Goal: Task Accomplishment & Management: Use online tool/utility

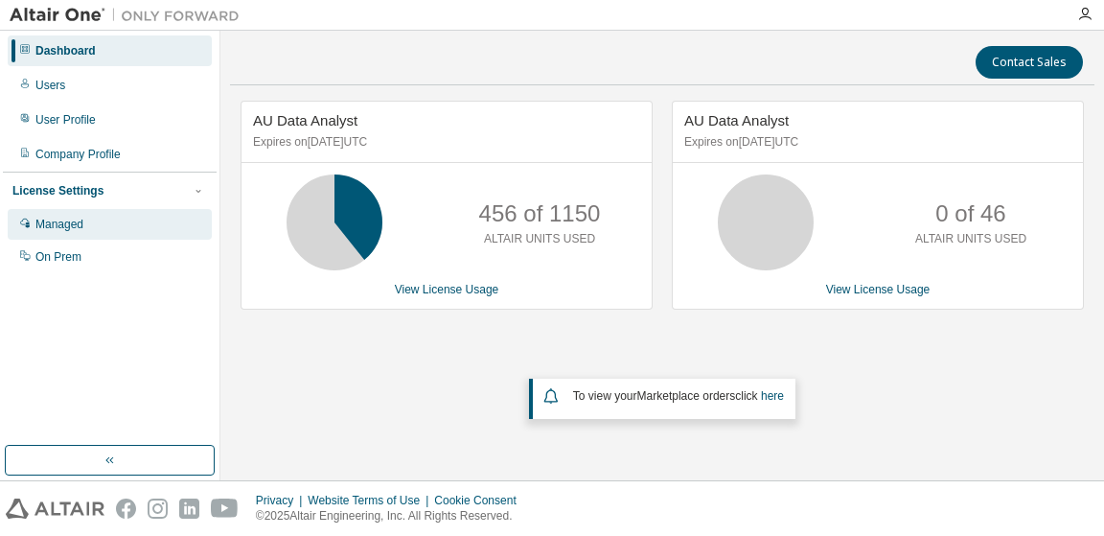
click at [64, 220] on div "Managed" at bounding box center [59, 224] width 48 height 15
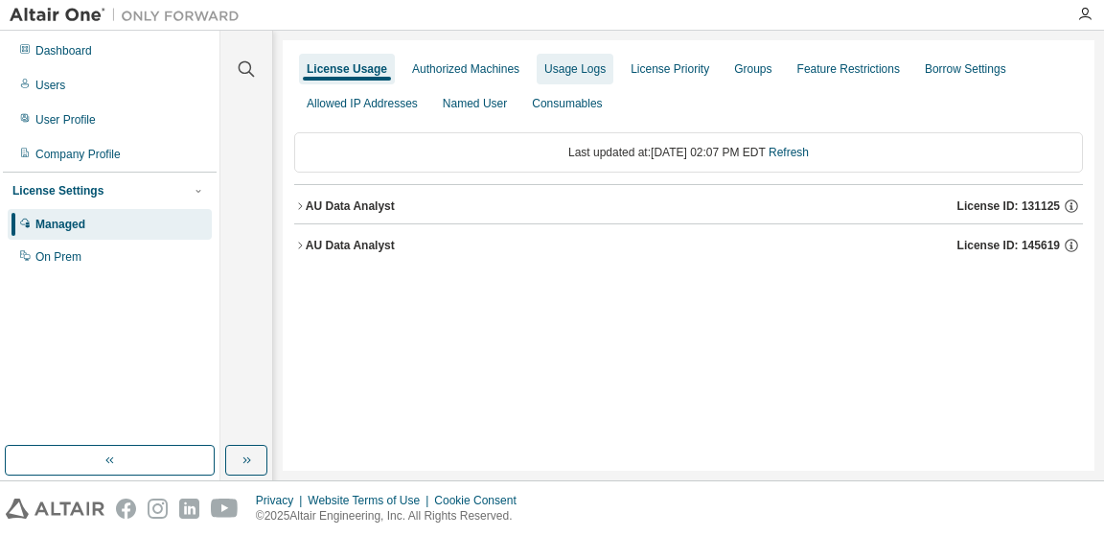
click at [558, 63] on div "Usage Logs" at bounding box center [574, 68] width 61 height 15
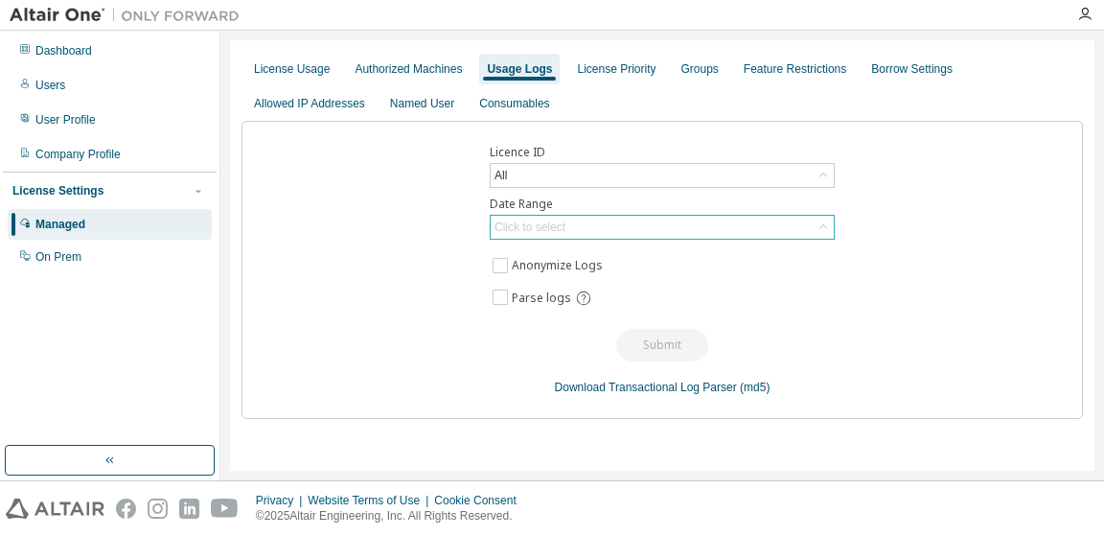
click at [541, 222] on div "Click to select" at bounding box center [529, 226] width 71 height 15
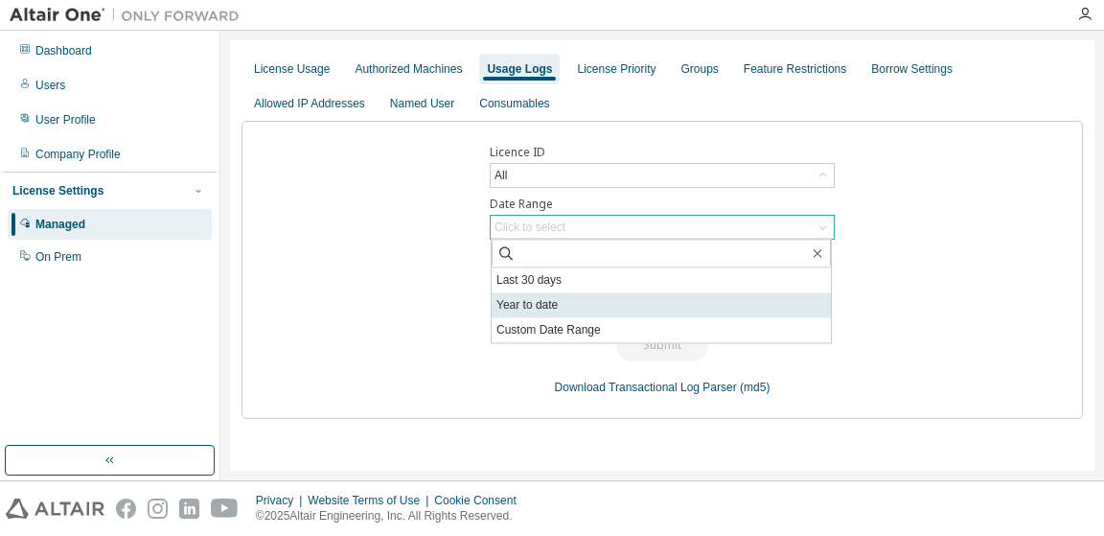
click at [538, 308] on li "Year to date" at bounding box center [660, 304] width 339 height 25
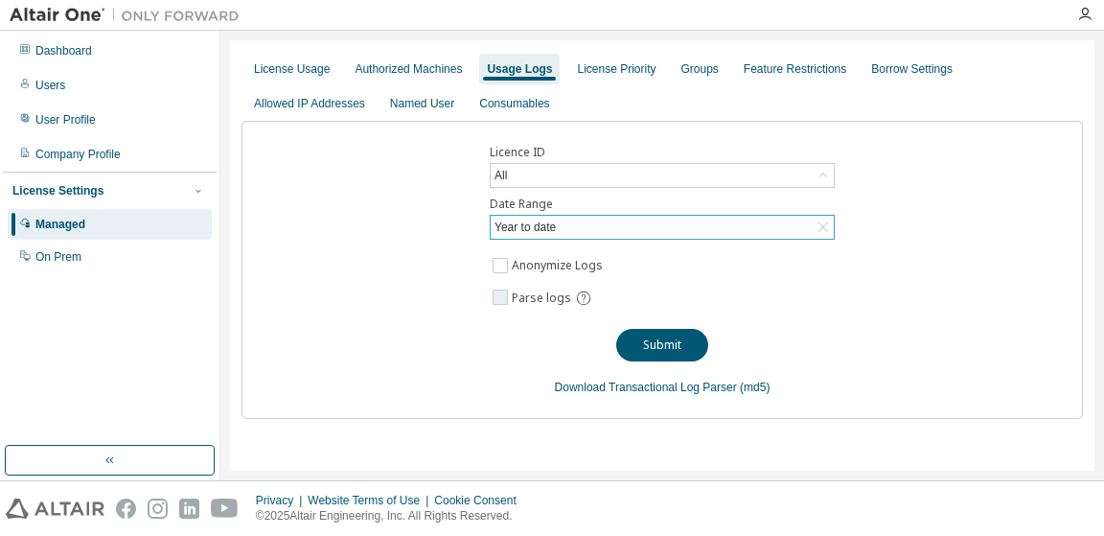
click at [543, 292] on span "Parse logs" at bounding box center [541, 297] width 59 height 15
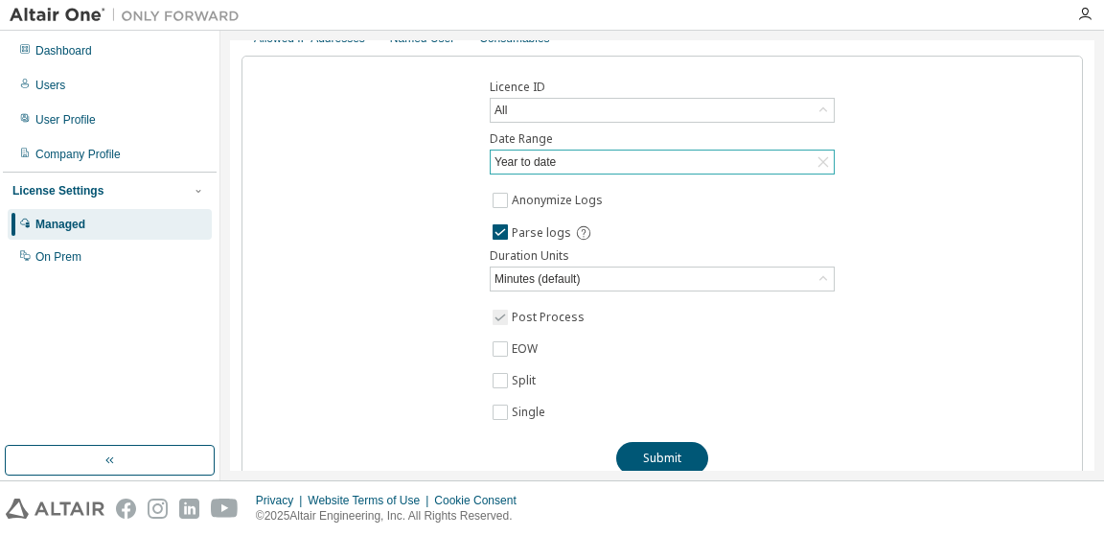
scroll to position [96, 0]
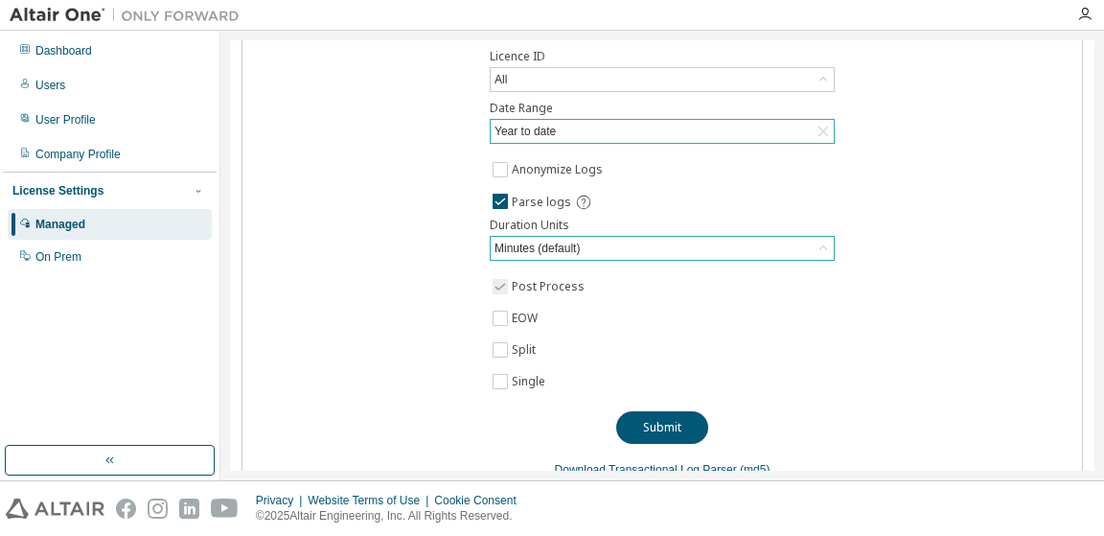
click at [815, 240] on icon at bounding box center [822, 248] width 19 height 19
click at [652, 421] on button "Submit" at bounding box center [662, 427] width 92 height 33
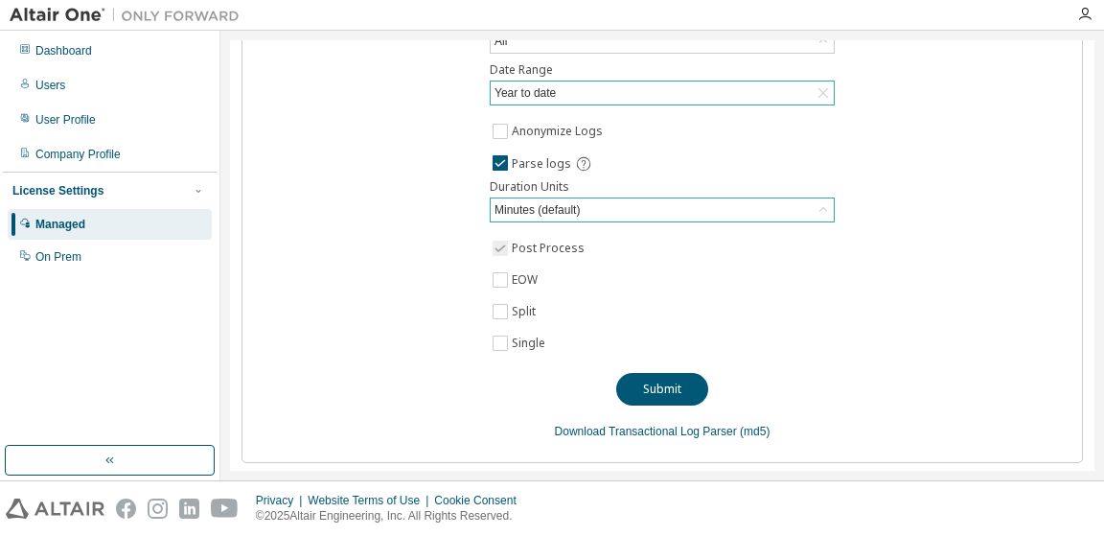
scroll to position [135, 0]
